Goal: Task Accomplishment & Management: Manage account settings

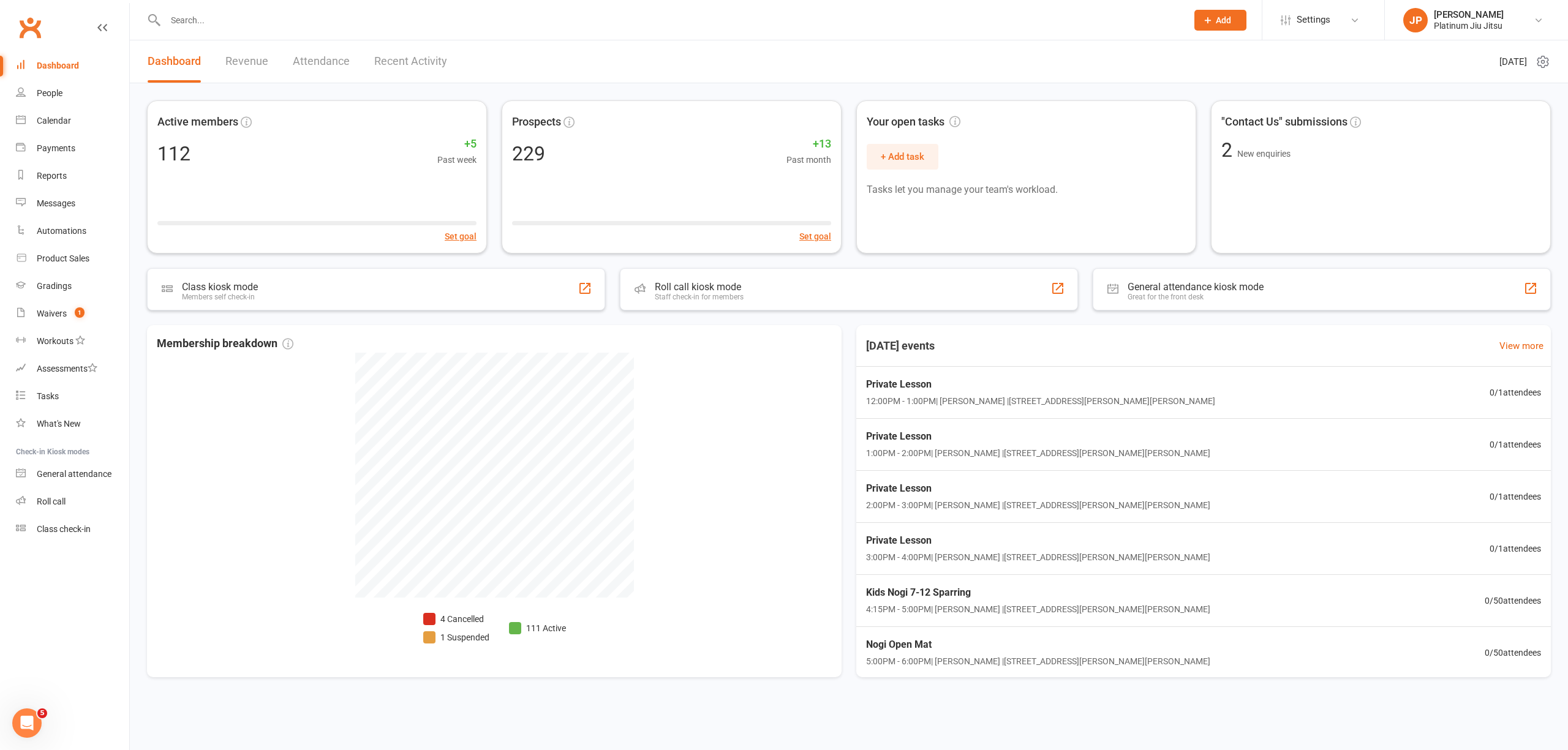
click at [255, 57] on link "Revenue" at bounding box center [247, 61] width 43 height 42
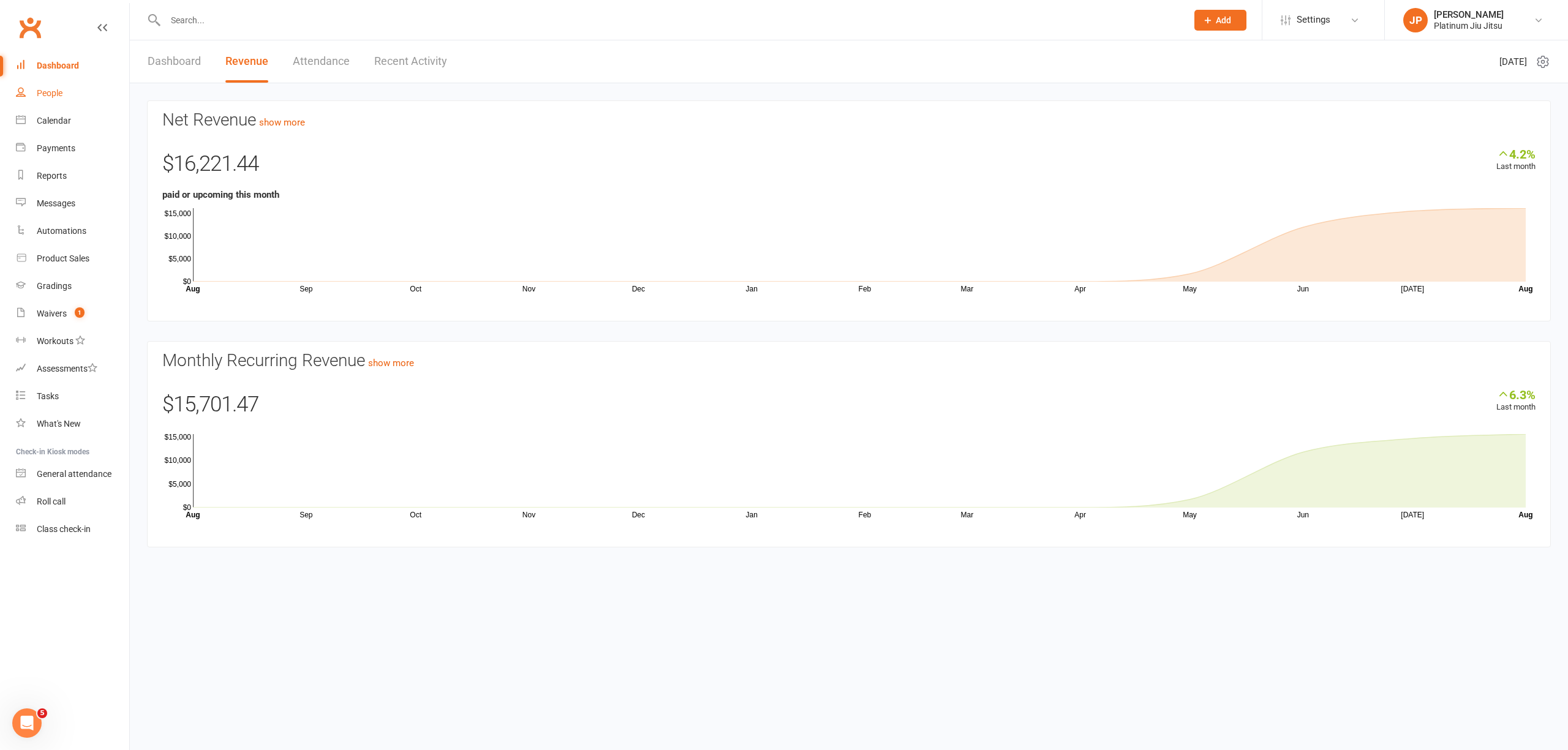
click at [52, 93] on div "People" at bounding box center [49, 93] width 25 height 10
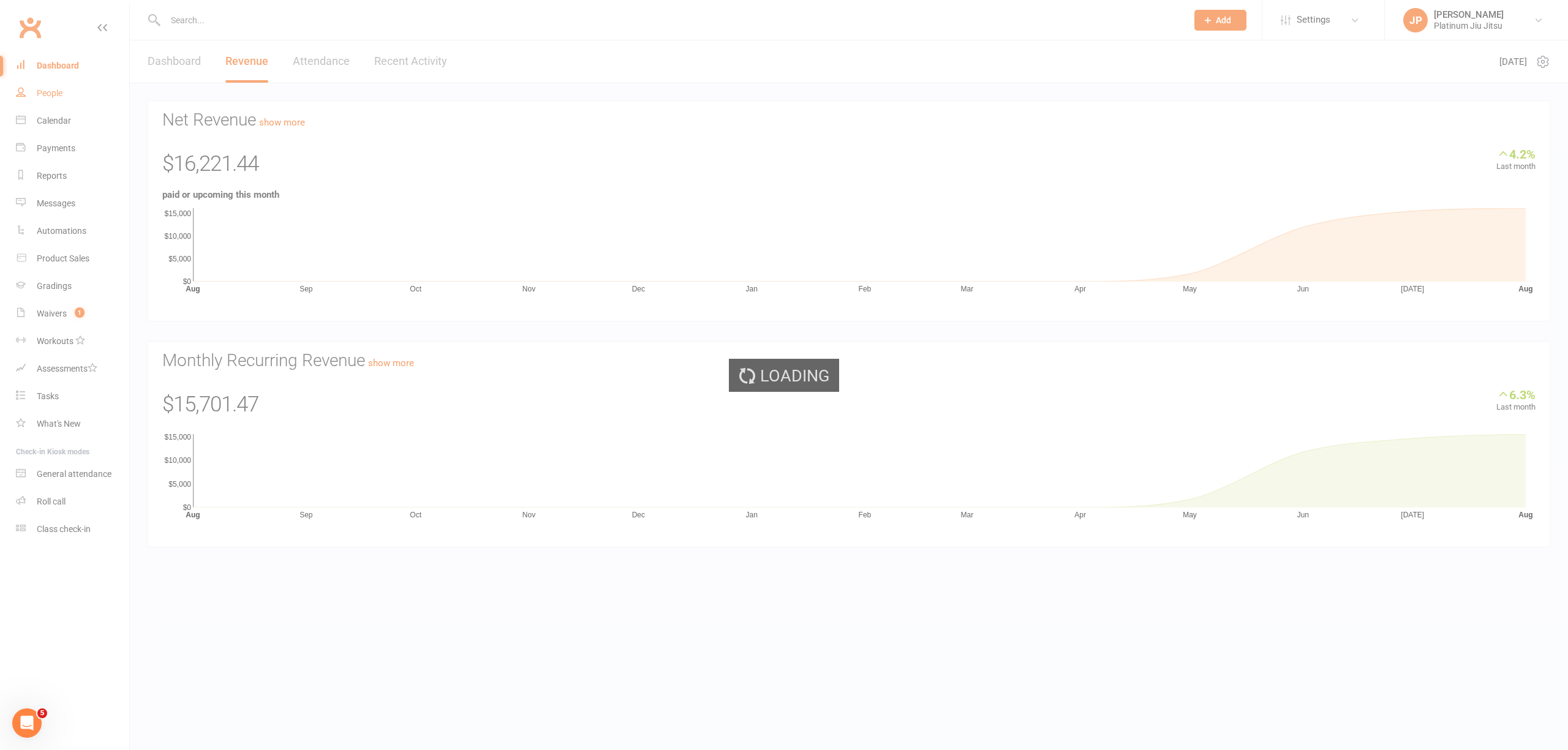
select select "100"
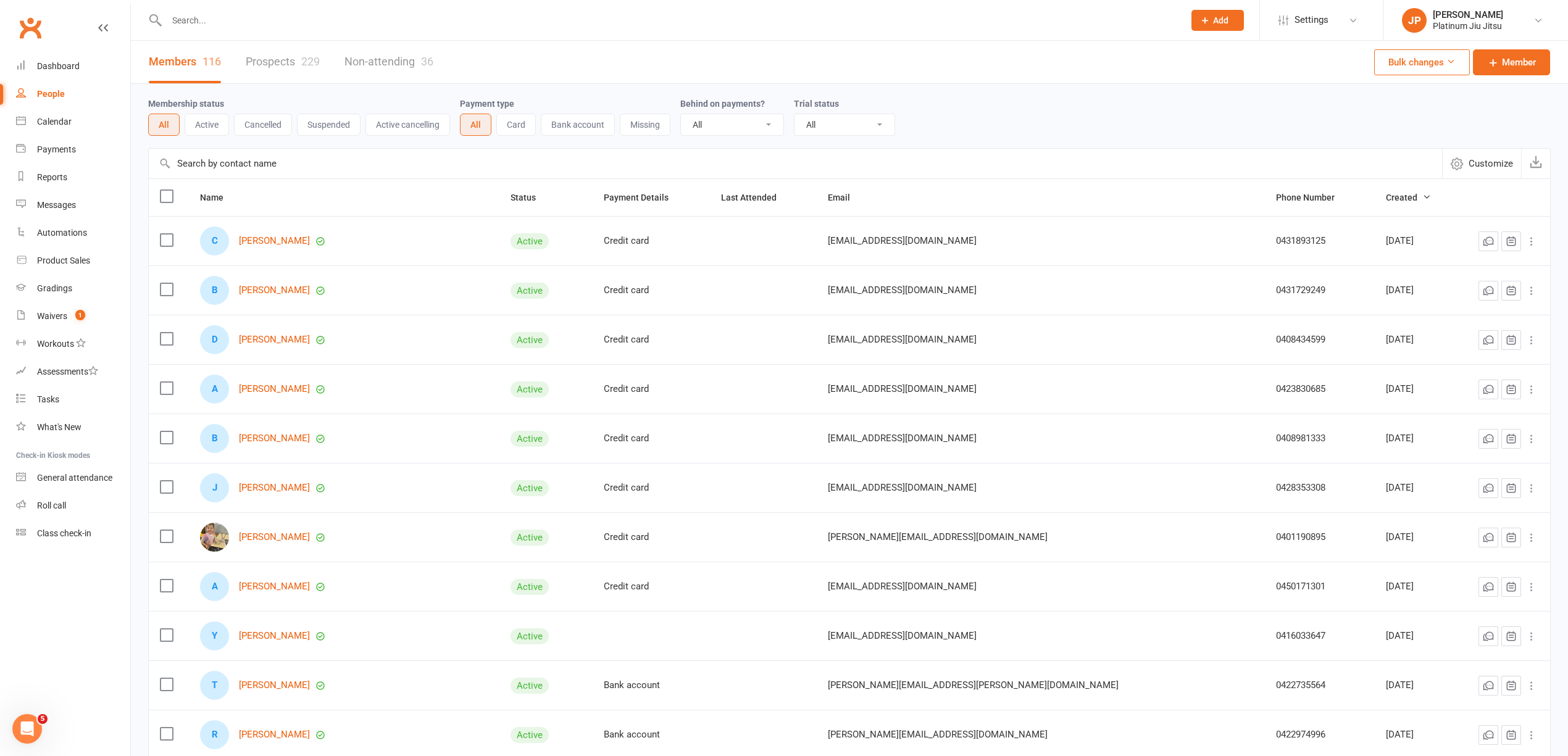
click at [241, 18] on input "text" at bounding box center [669, 20] width 1013 height 17
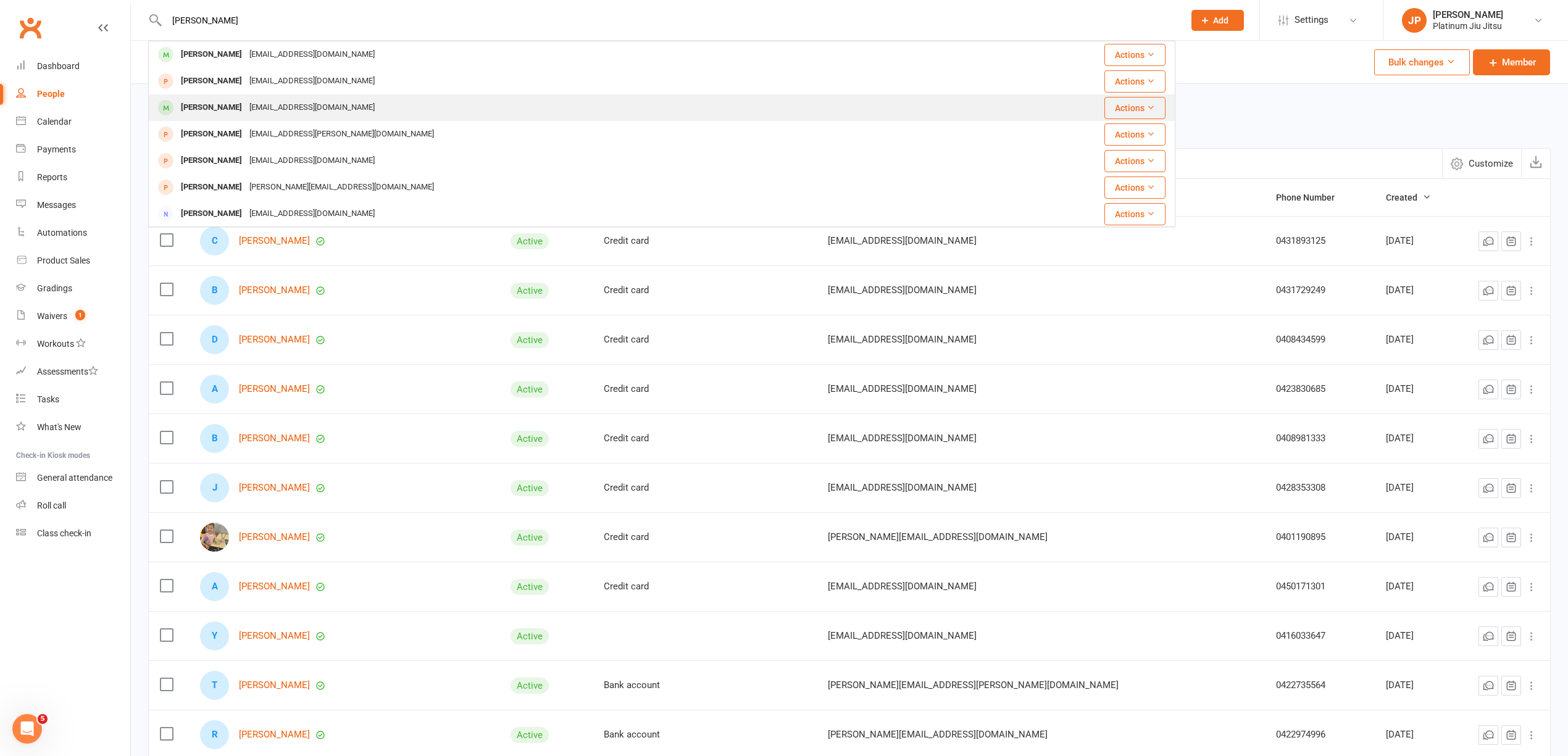
type input "[PERSON_NAME]"
click at [269, 112] on div "[EMAIL_ADDRESS][DOMAIN_NAME]" at bounding box center [312, 107] width 133 height 18
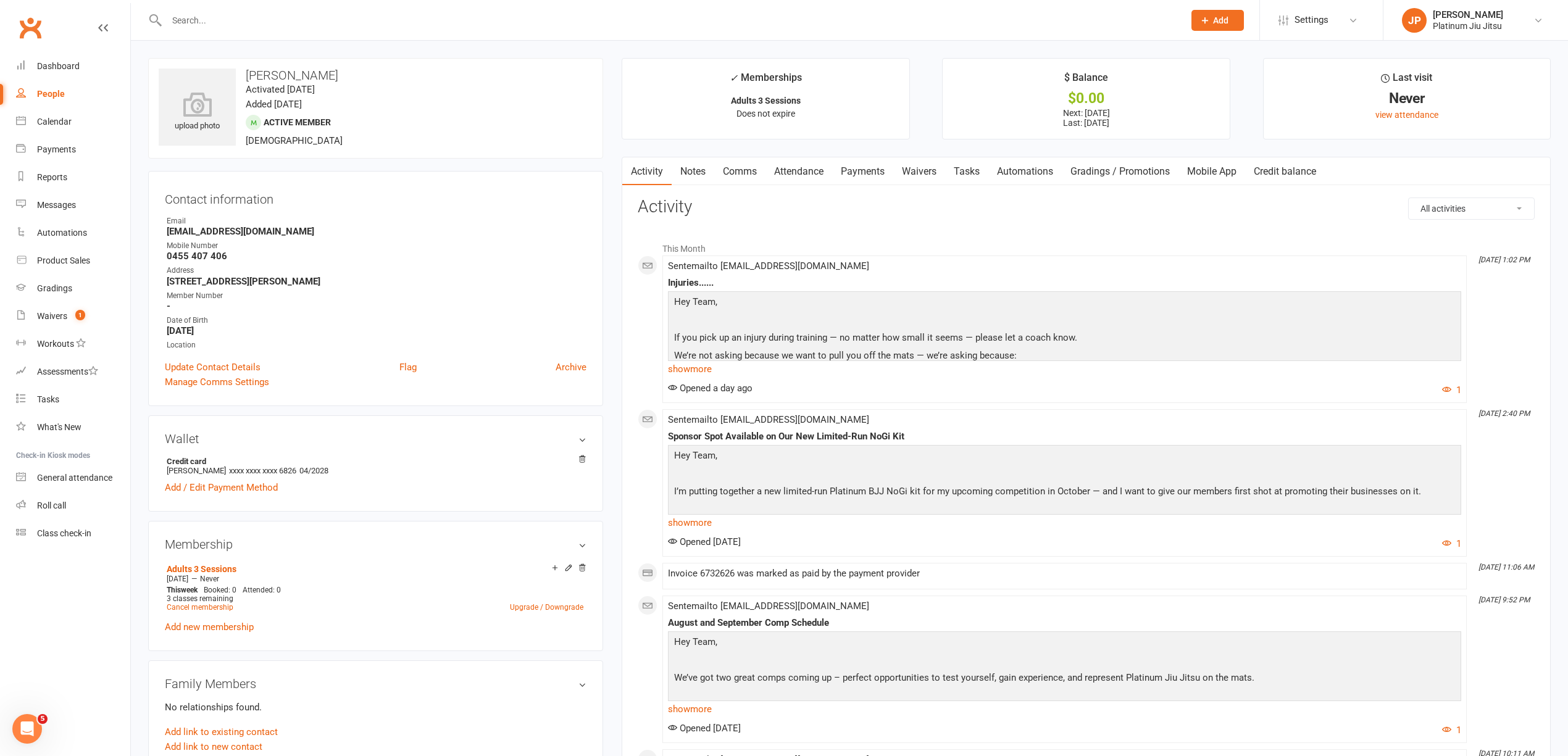
click at [877, 173] on link "Payments" at bounding box center [862, 171] width 61 height 28
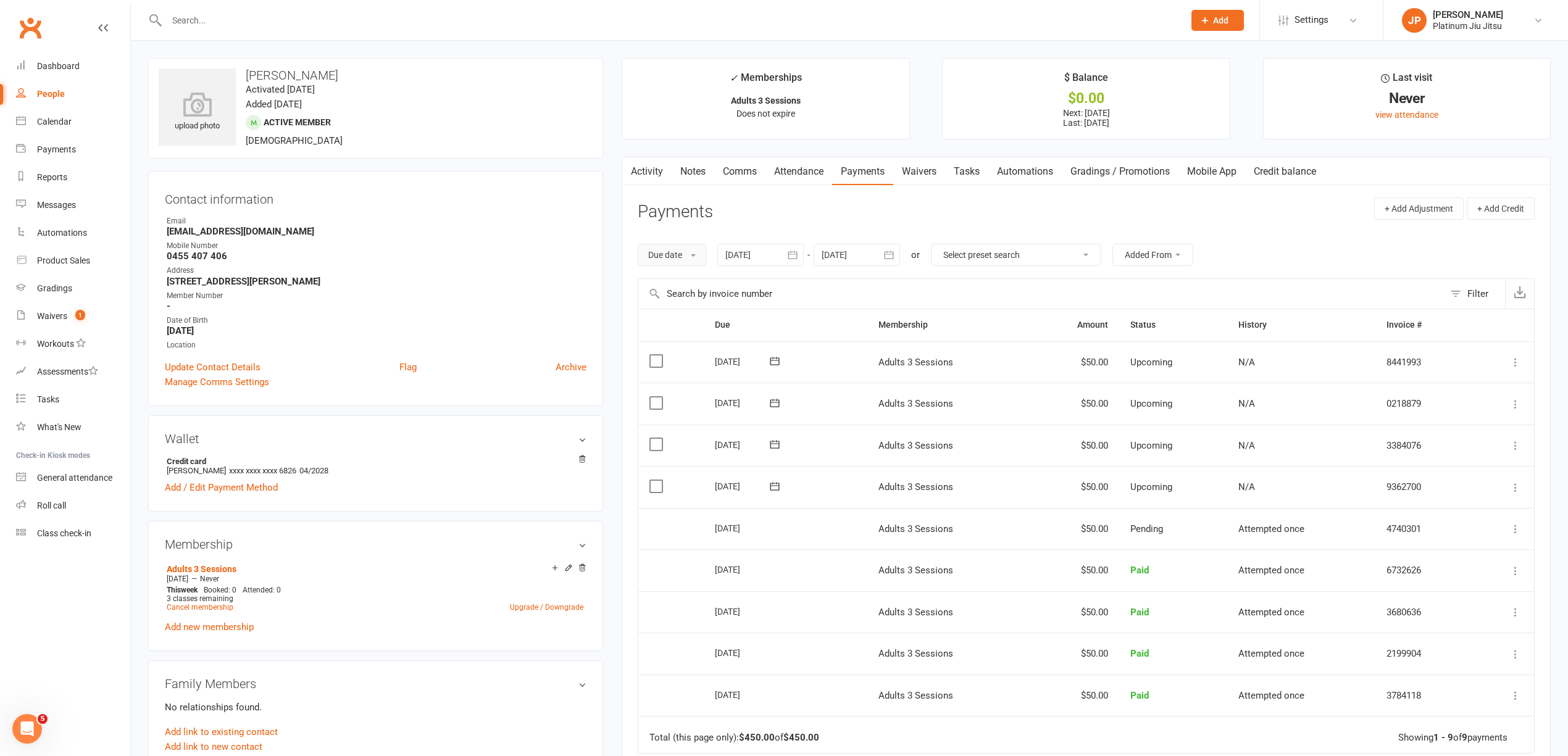
click at [680, 253] on button "Due date" at bounding box center [672, 255] width 68 height 22
click at [777, 257] on div at bounding box center [761, 255] width 87 height 22
click at [747, 282] on button "button" at bounding box center [737, 284] width 26 height 22
click at [746, 282] on button "button" at bounding box center [737, 284] width 26 height 22
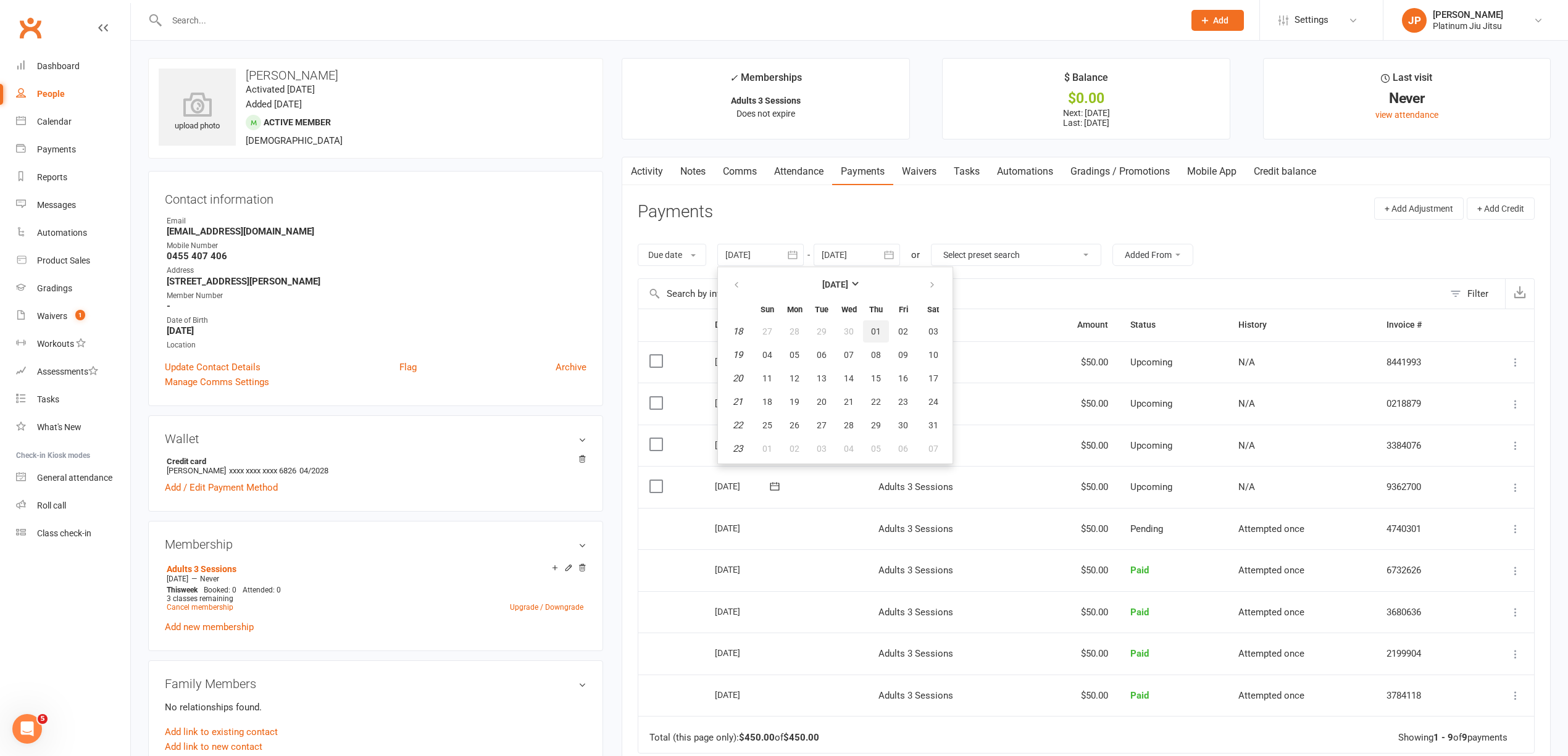
click at [875, 328] on span "01" at bounding box center [875, 331] width 10 height 10
type input "[DATE]"
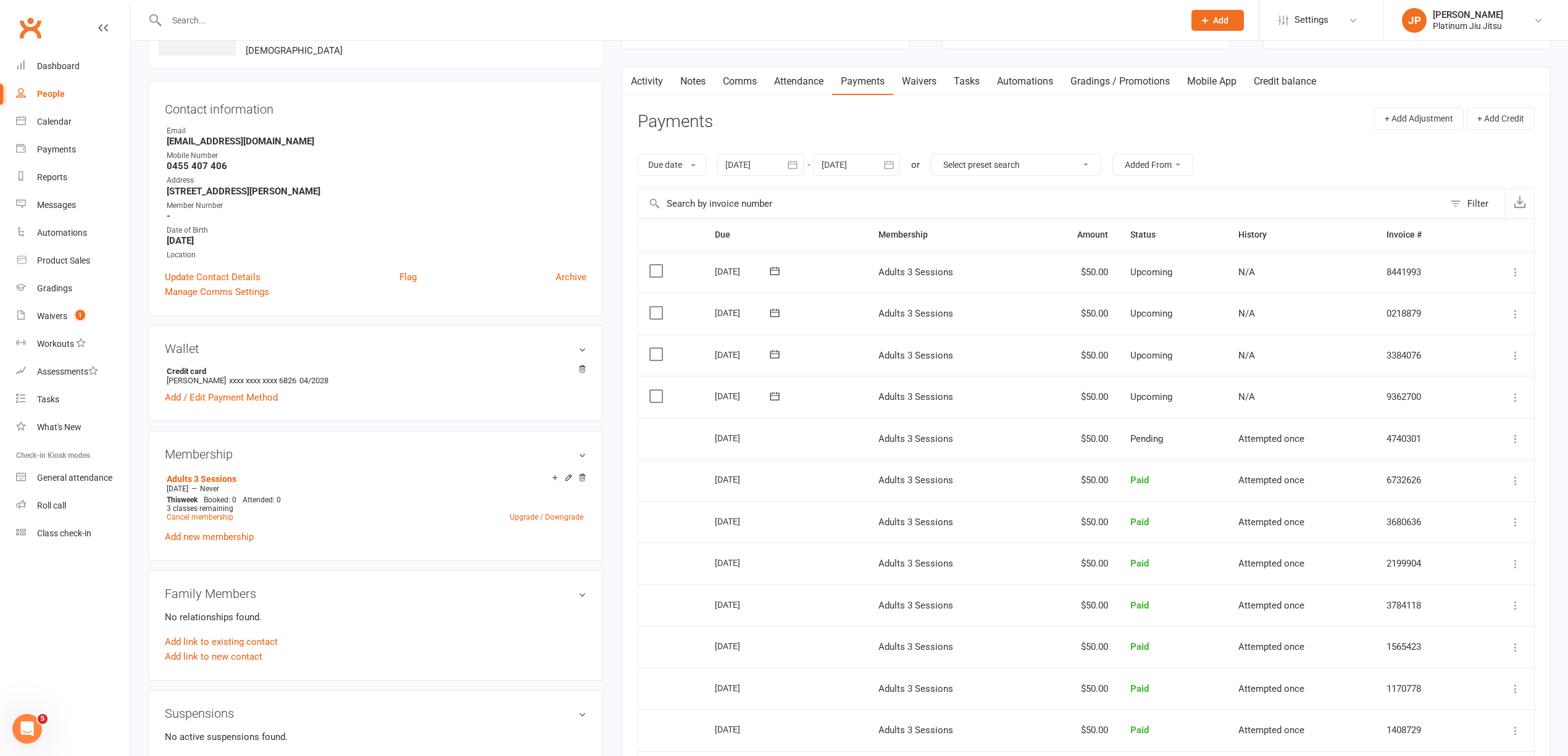
scroll to position [411, 0]
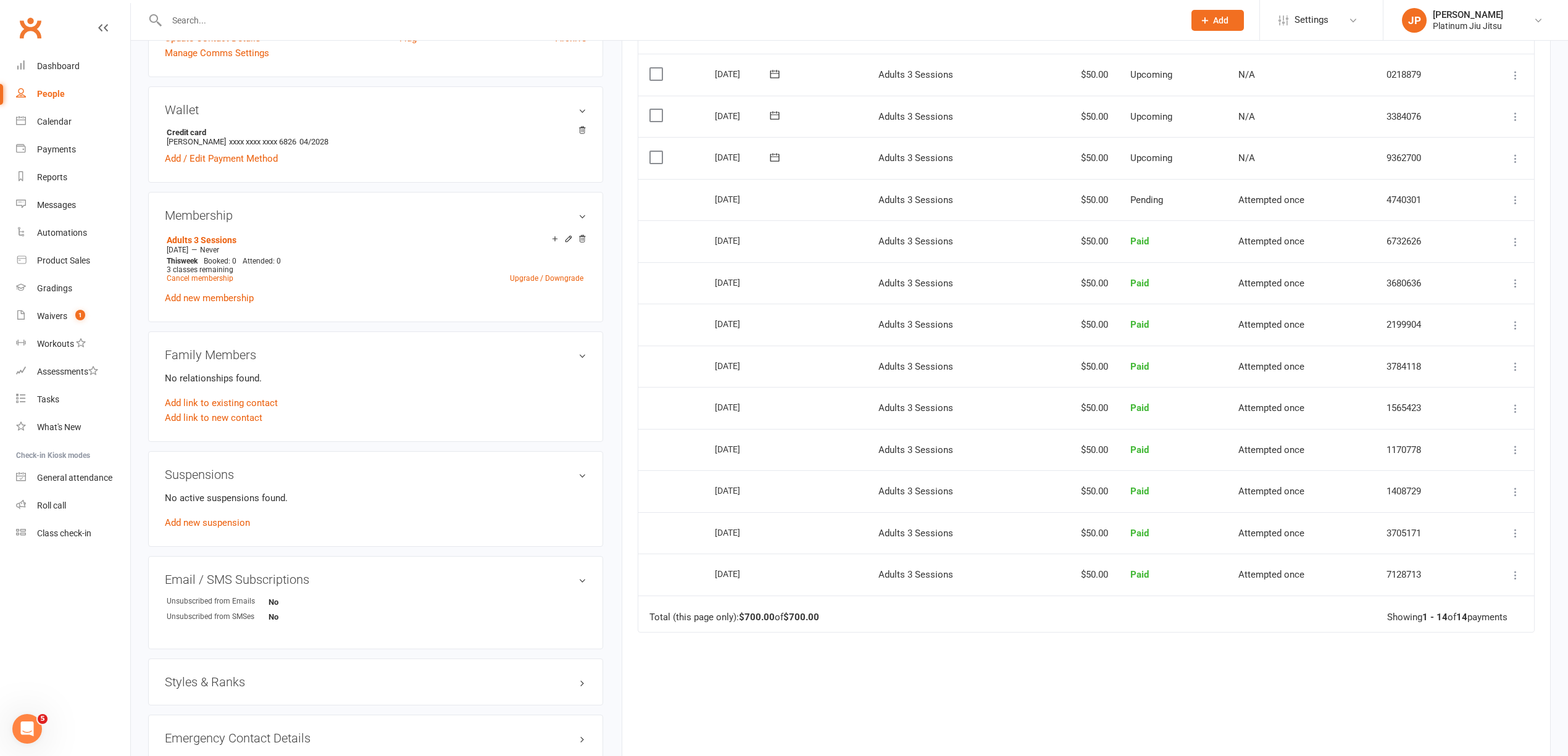
click at [1155, 659] on div "Due Contact Membership Amount Status History Invoice # Select this [DATE] [PERS…" at bounding box center [1086, 386] width 897 height 812
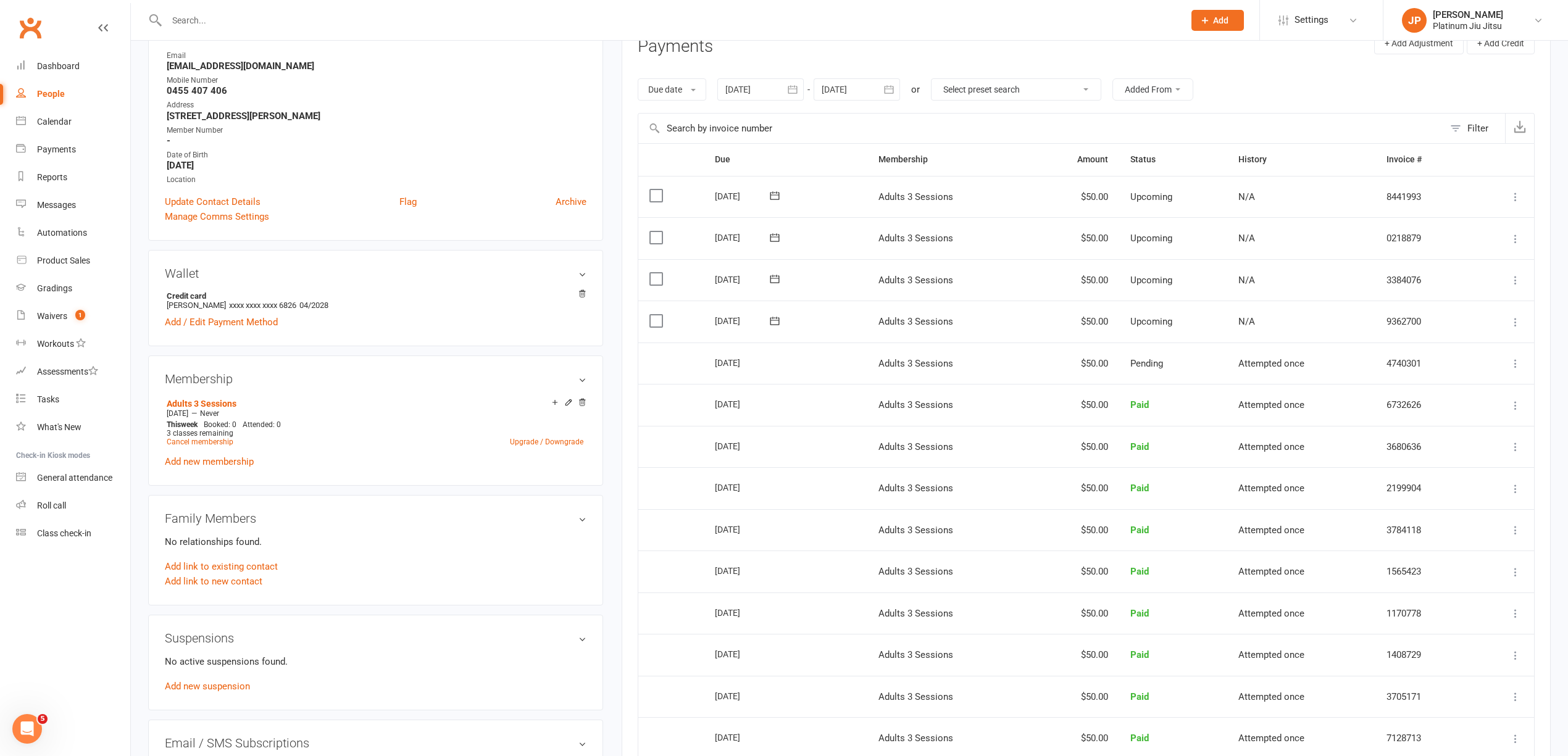
scroll to position [164, 0]
